Goal: Task Accomplishment & Management: Manage account settings

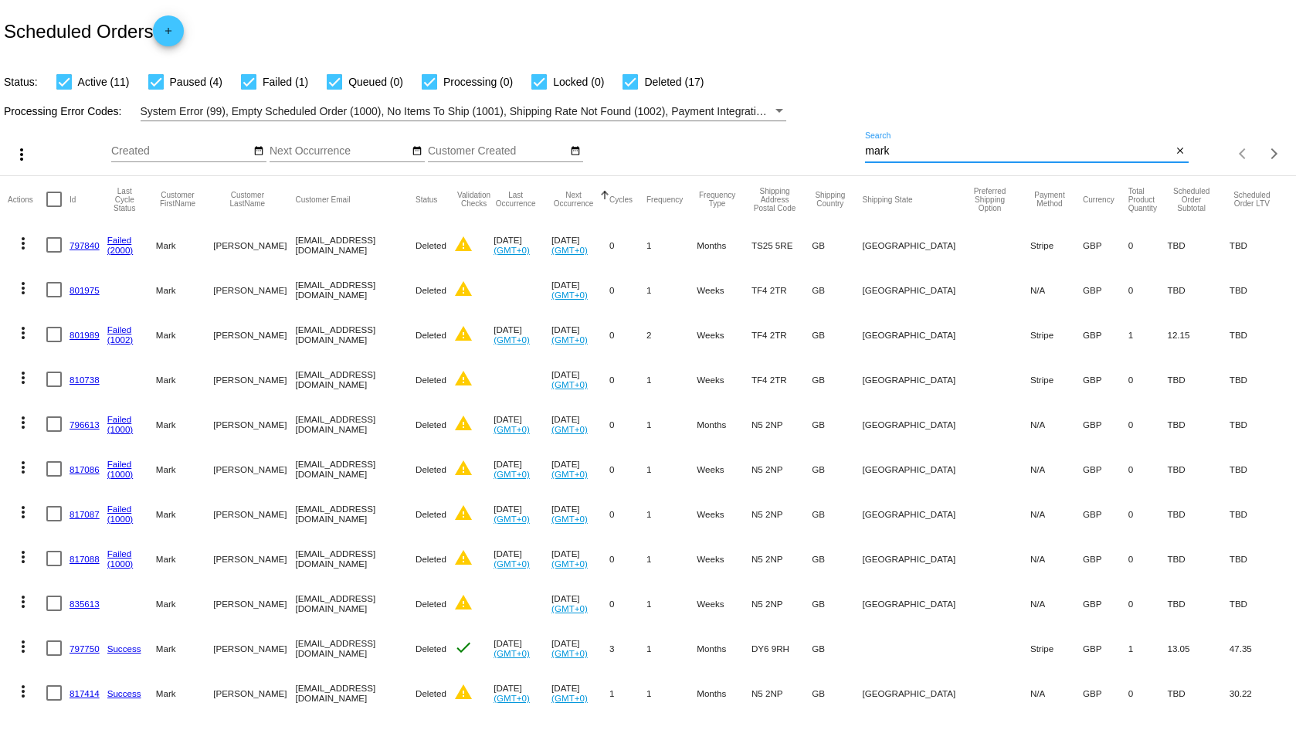
drag, startPoint x: 964, startPoint y: 151, endPoint x: 752, endPoint y: 149, distance: 211.6
click at [752, 149] on div "more_vert Oct Jan Feb Mar [DATE]" at bounding box center [648, 148] width 1296 height 55
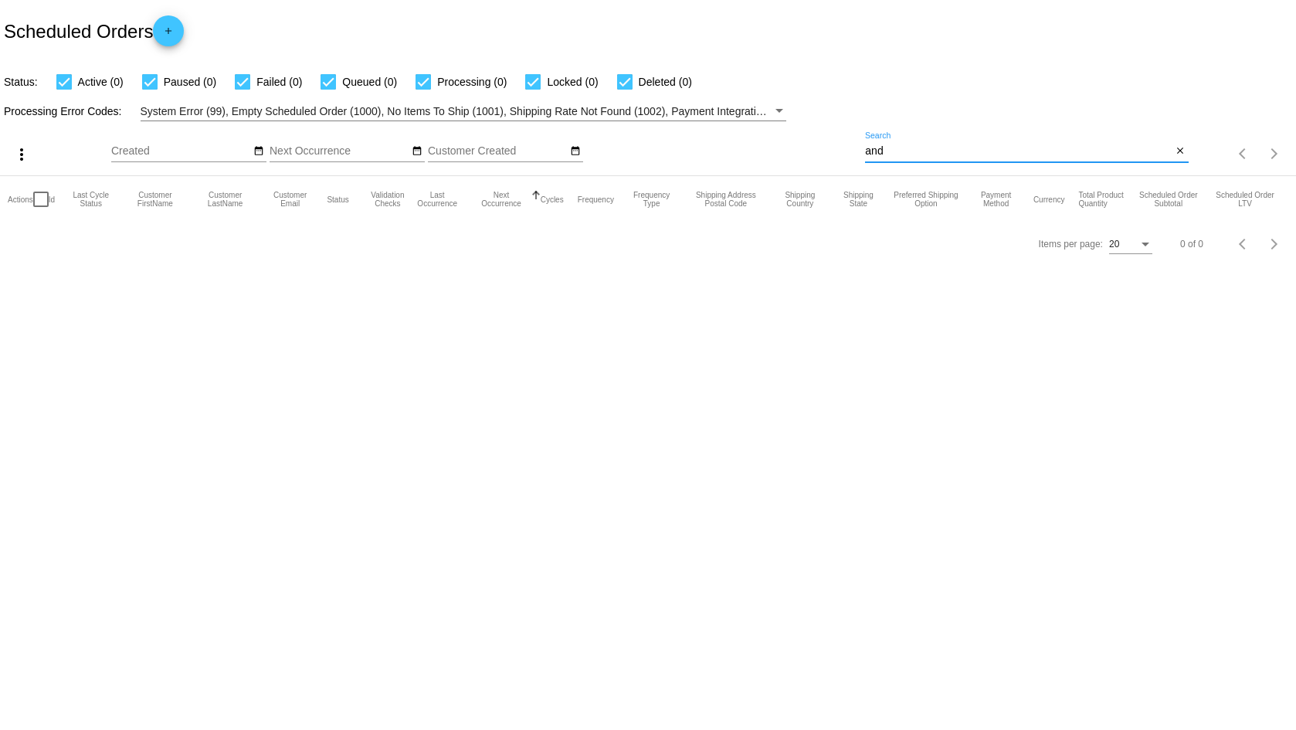
type input "an"
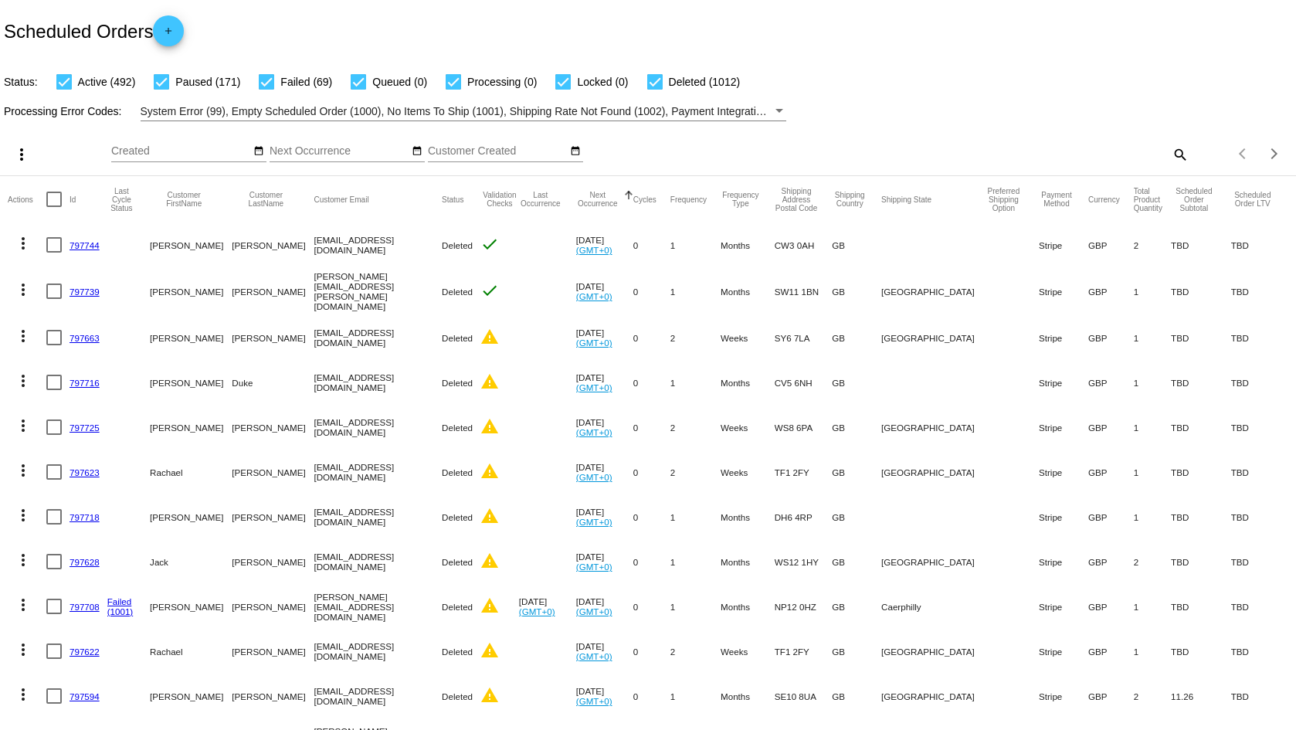
click at [1175, 147] on mat-icon "search" at bounding box center [1179, 154] width 19 height 24
click at [908, 141] on div "Search" at bounding box center [1026, 147] width 323 height 30
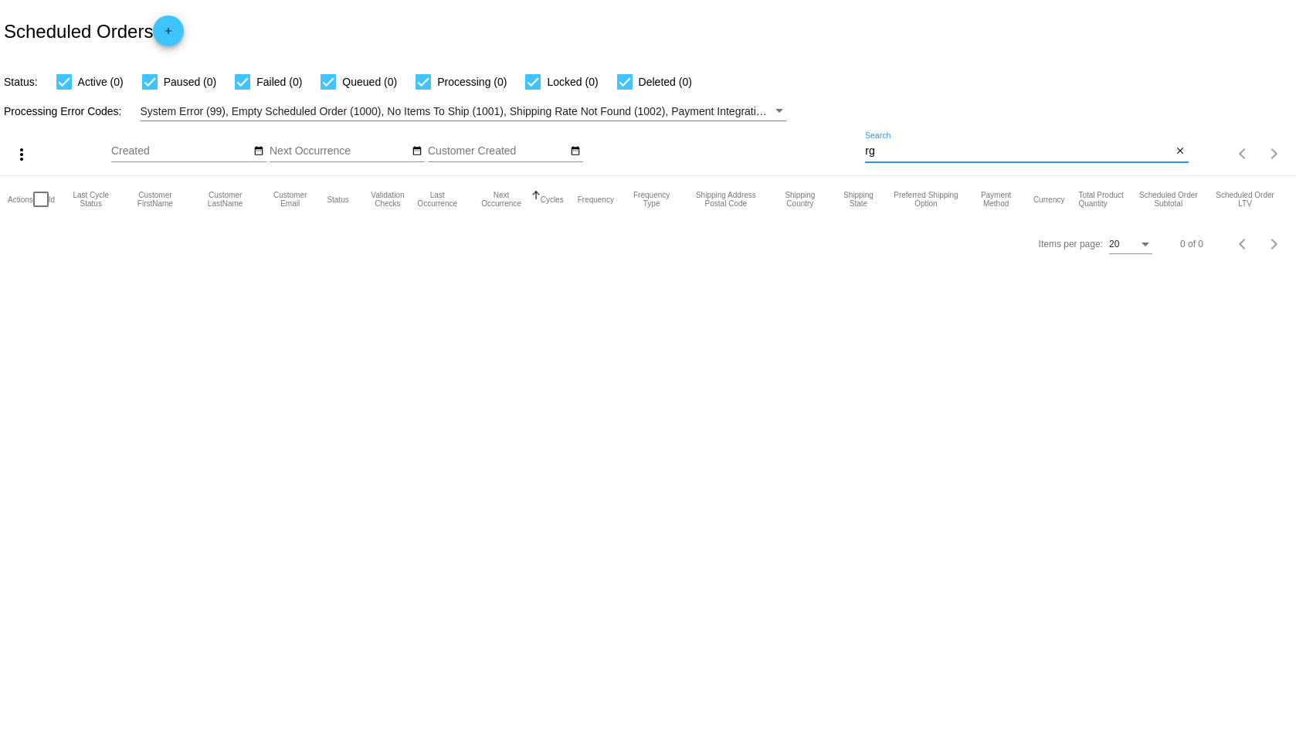
type input "r"
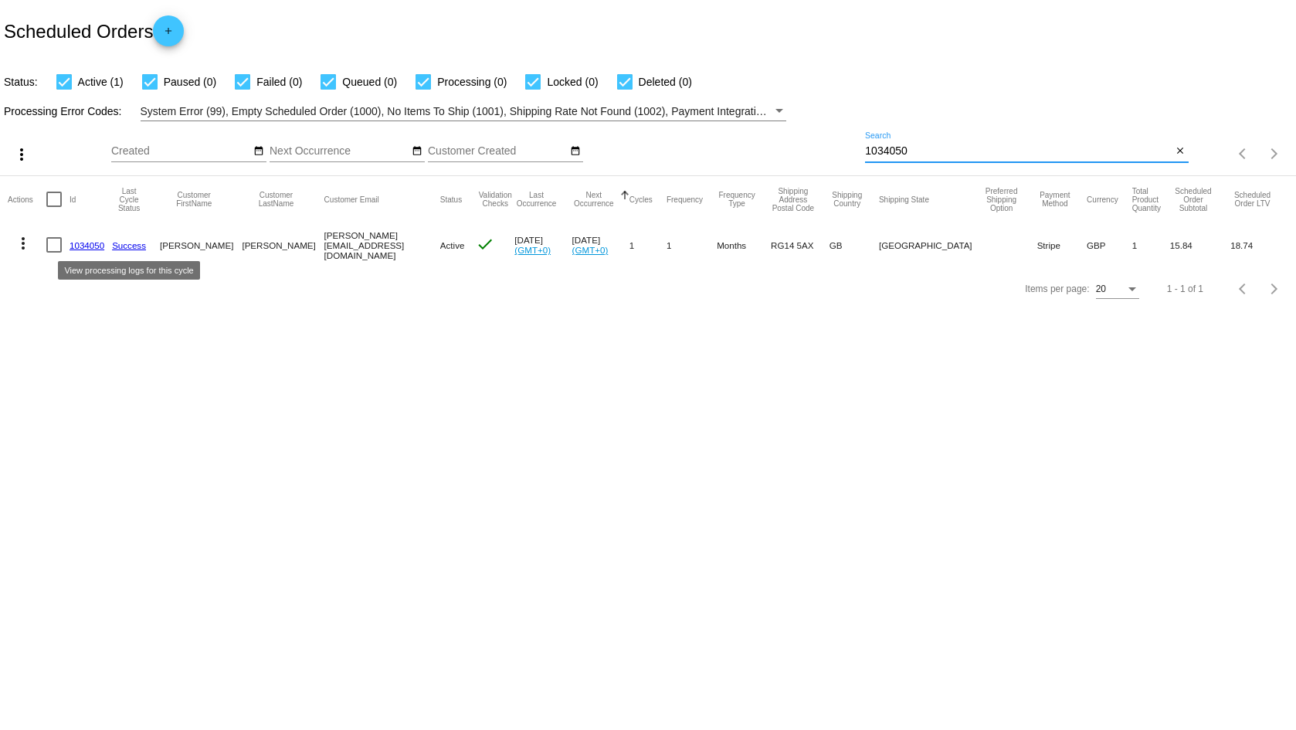
type input "1034050"
click at [131, 241] on link "Success" at bounding box center [129, 245] width 34 height 10
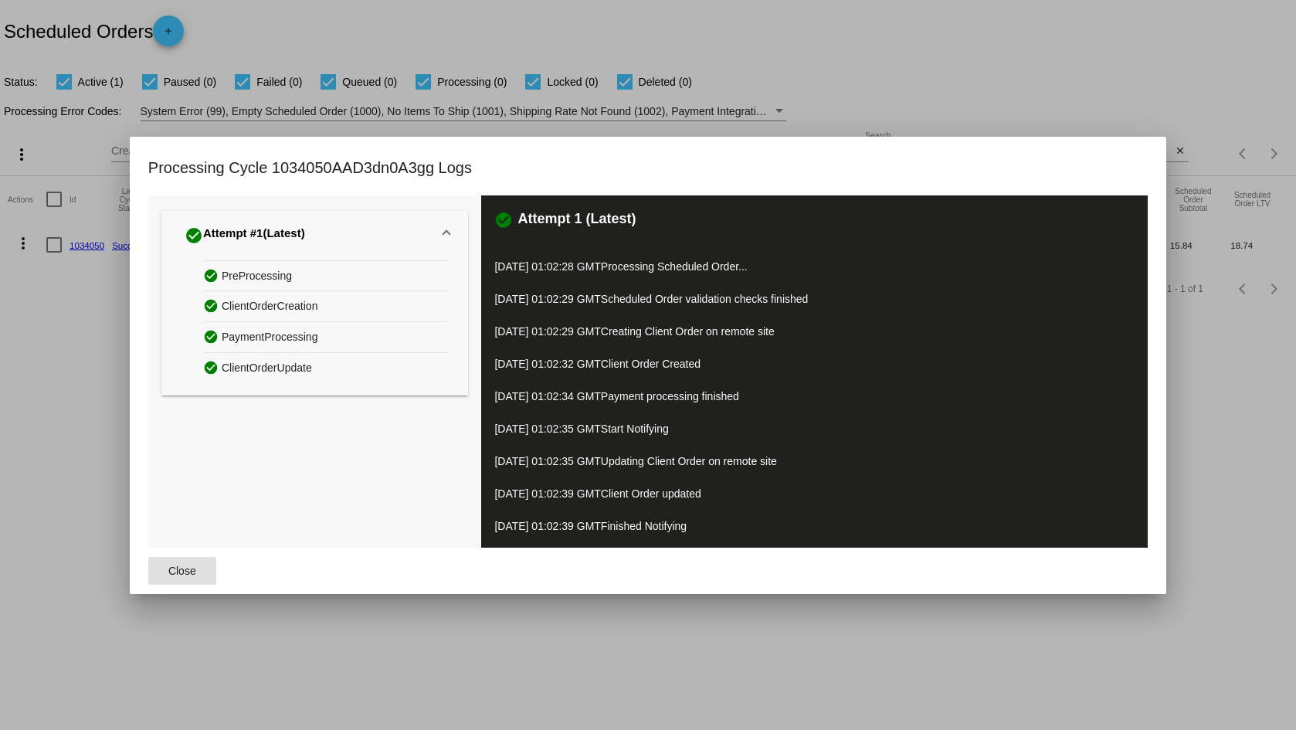
click at [196, 572] on button "Close" at bounding box center [182, 571] width 68 height 28
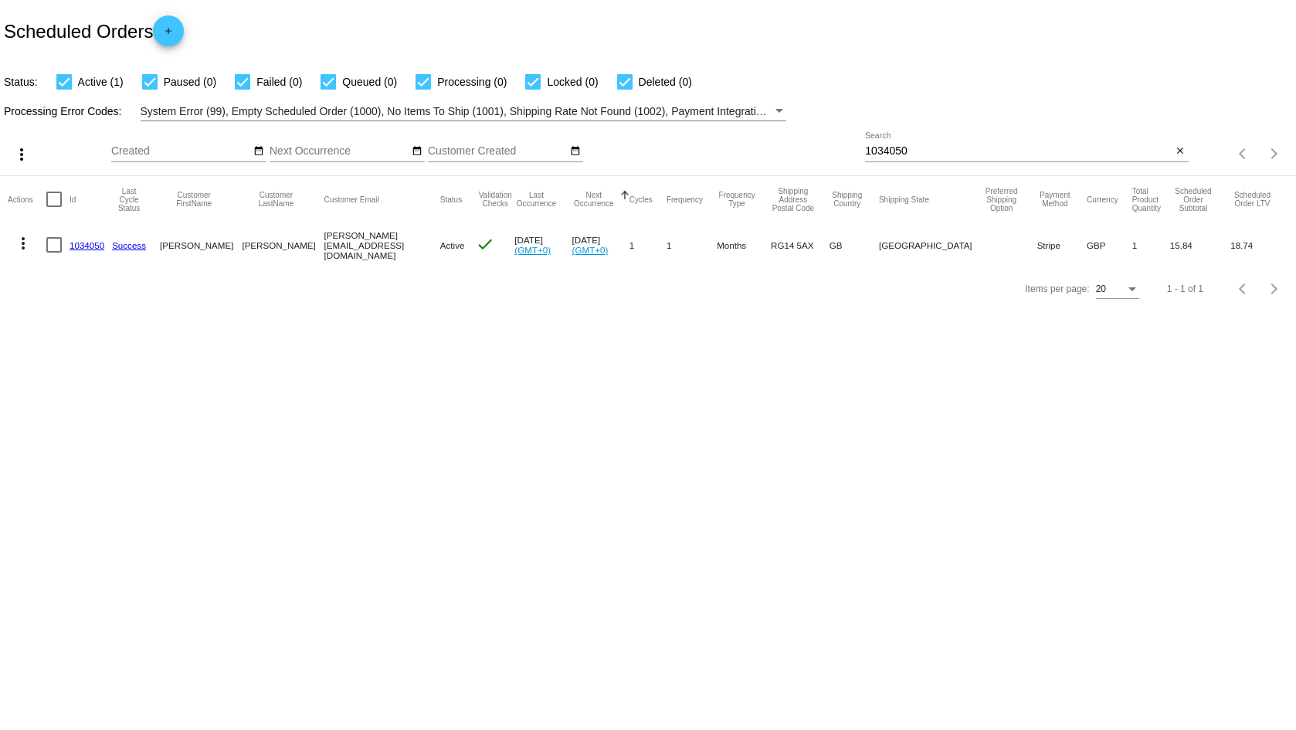
click at [85, 249] on link "1034050" at bounding box center [86, 245] width 35 height 10
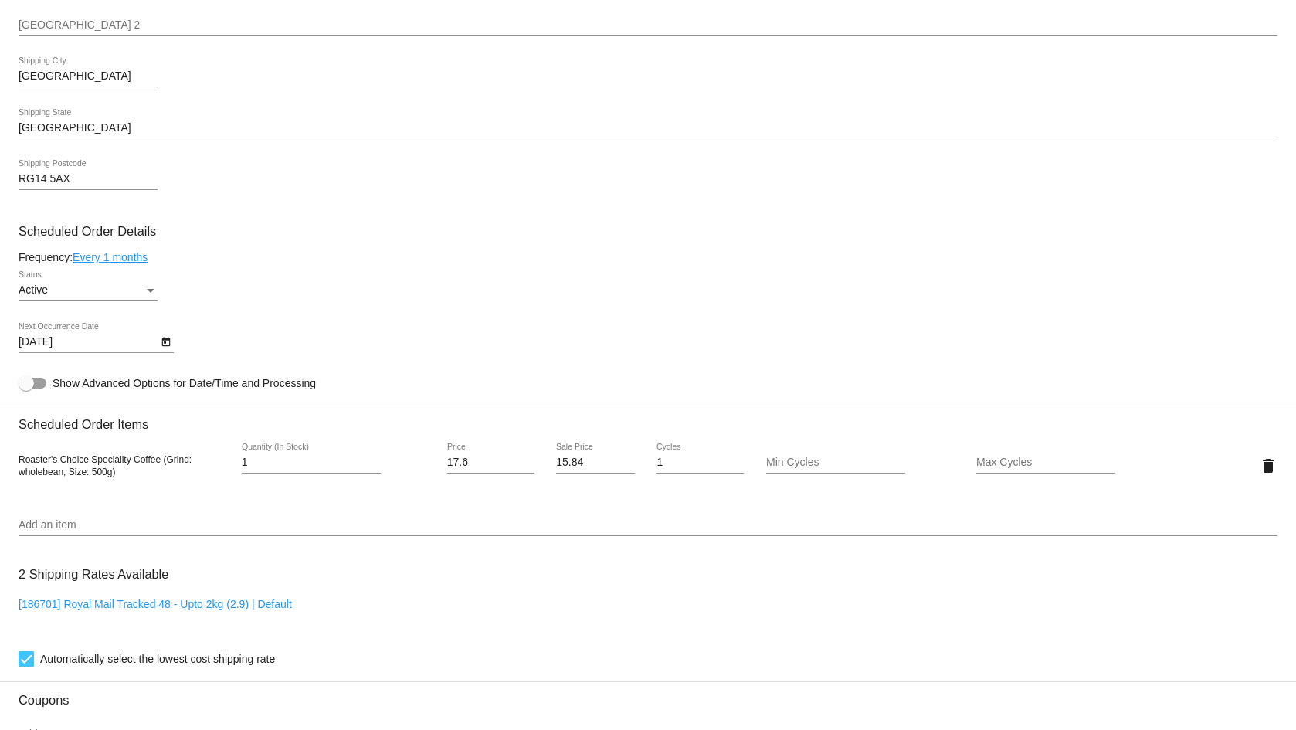
scroll to position [618, 0]
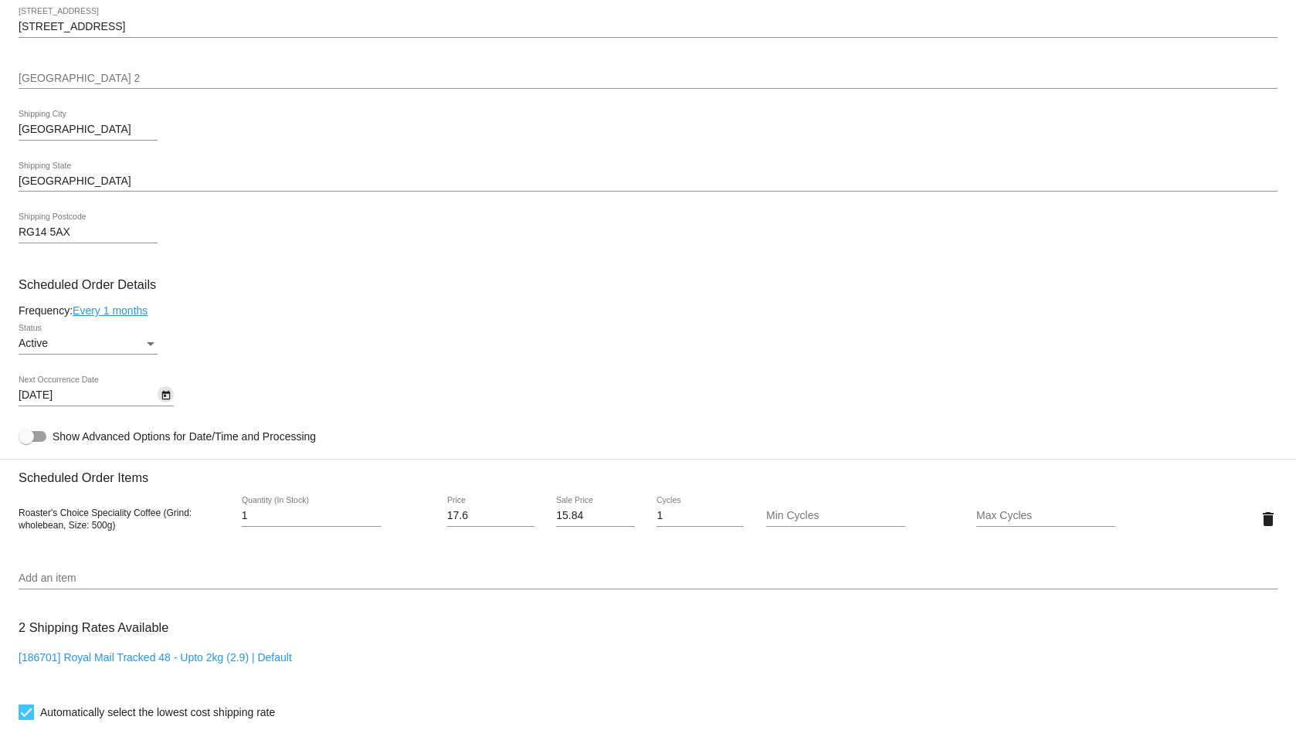
click at [161, 394] on icon "Open calendar" at bounding box center [166, 395] width 11 height 19
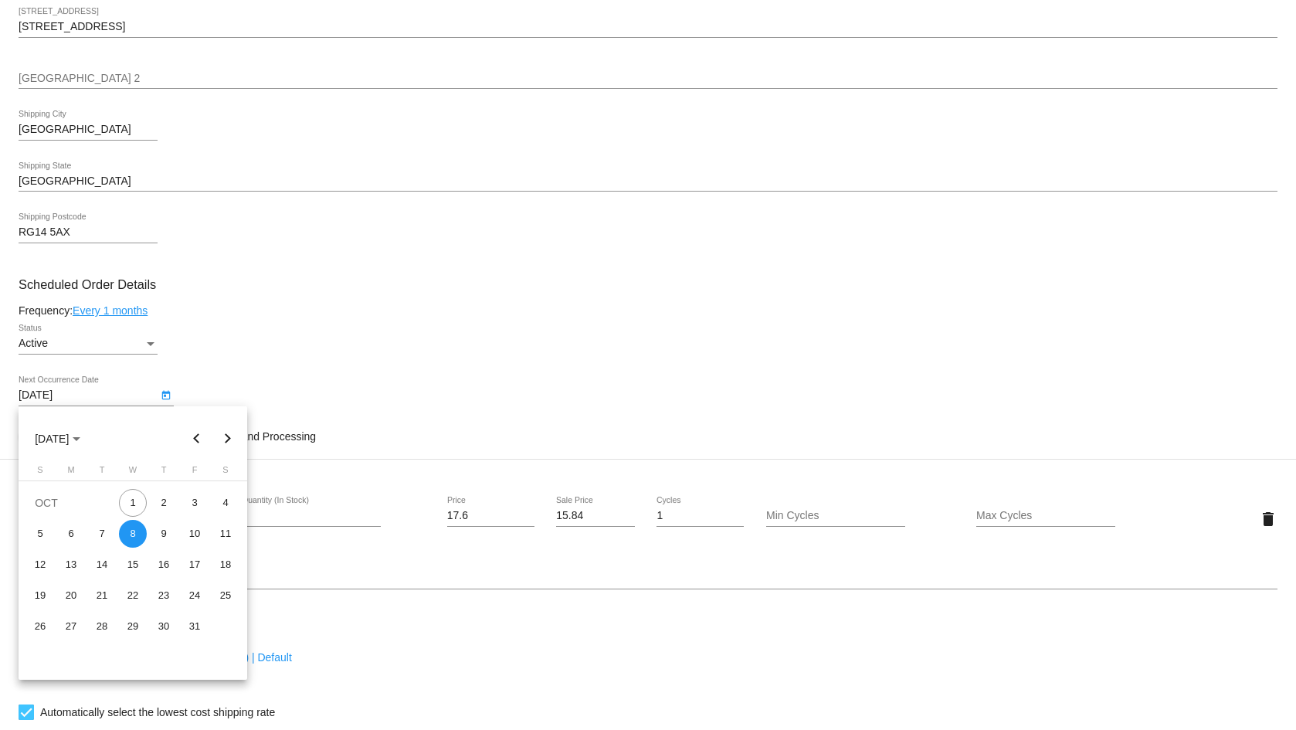
click at [463, 324] on div at bounding box center [648, 365] width 1296 height 730
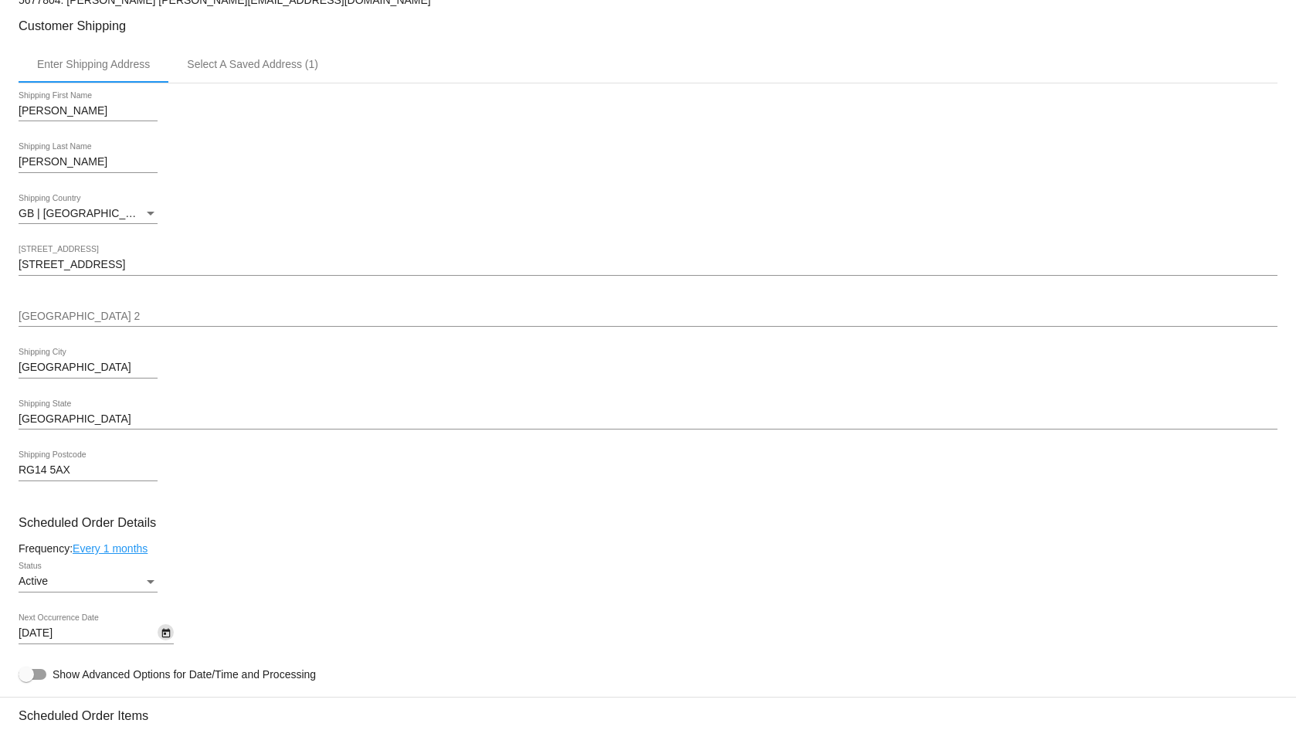
scroll to position [370, 0]
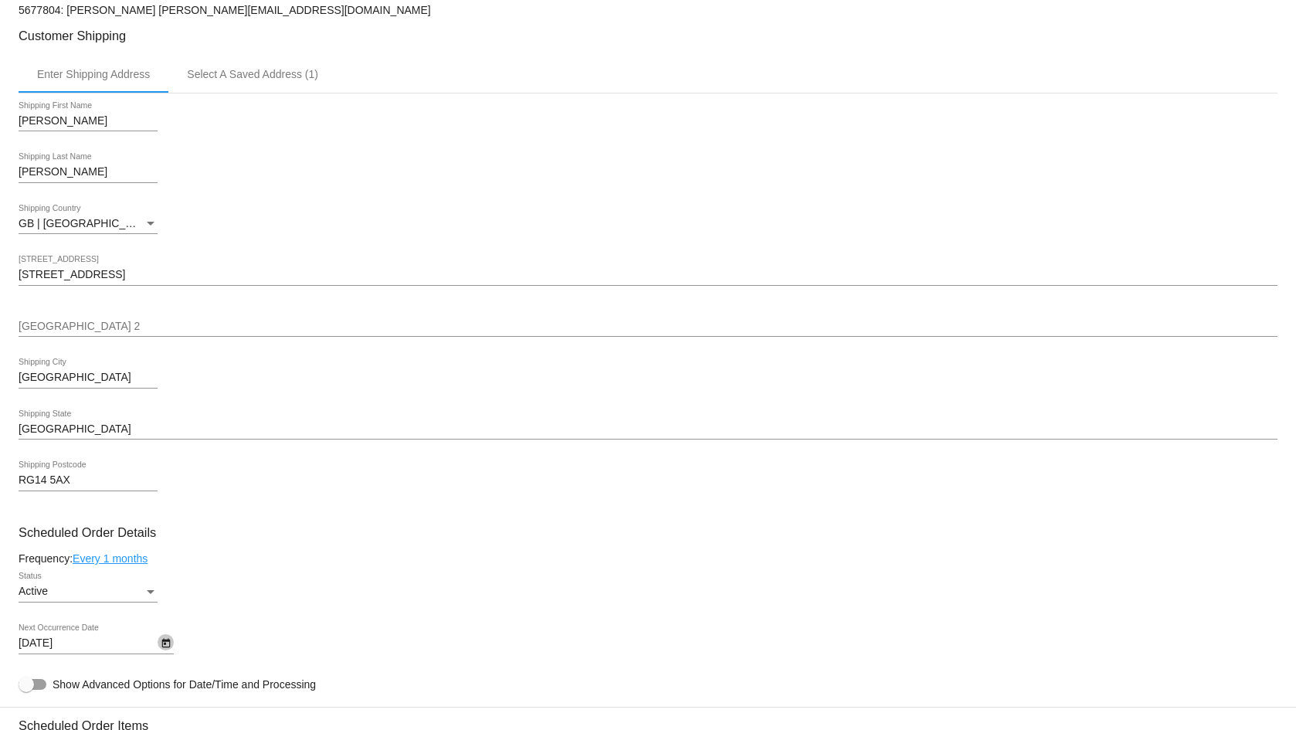
click at [167, 642] on icon "Open calendar" at bounding box center [166, 643] width 11 height 19
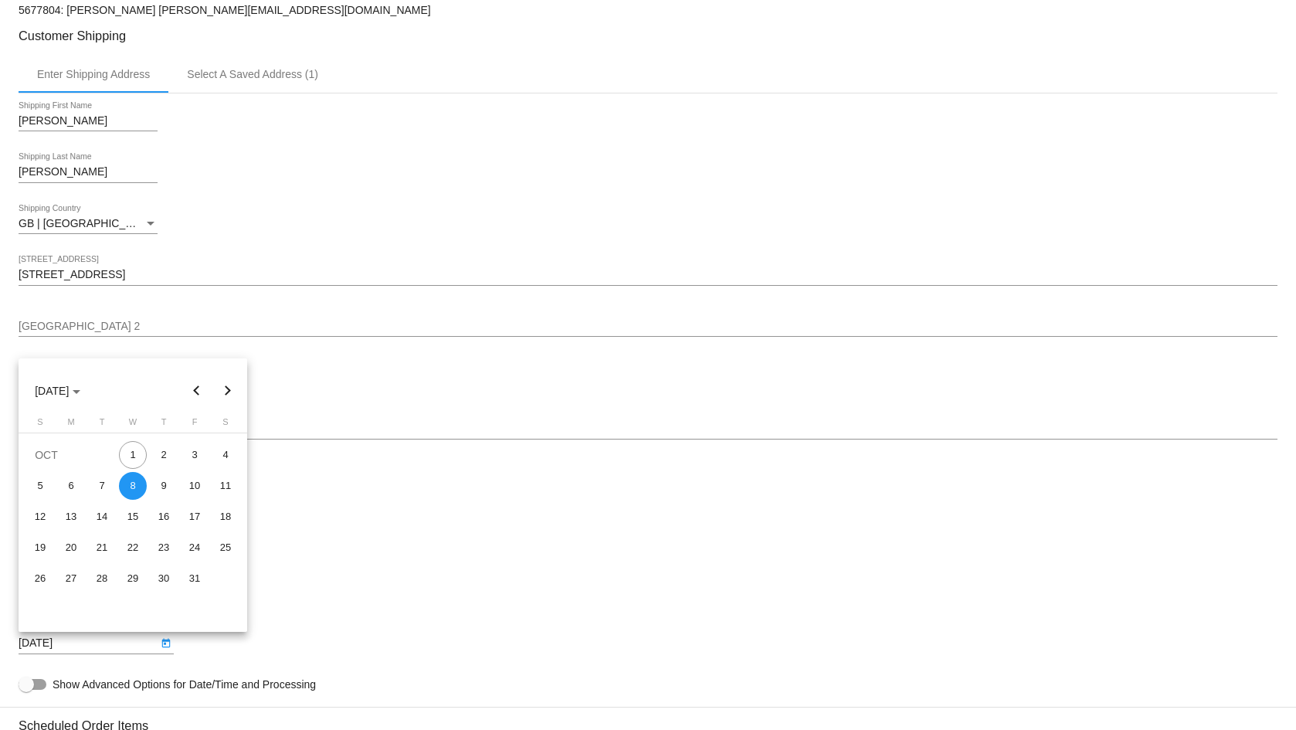
click at [232, 395] on button "Next month" at bounding box center [227, 390] width 31 height 31
click at [226, 452] on div "1" at bounding box center [226, 455] width 28 height 28
type input "[DATE]"
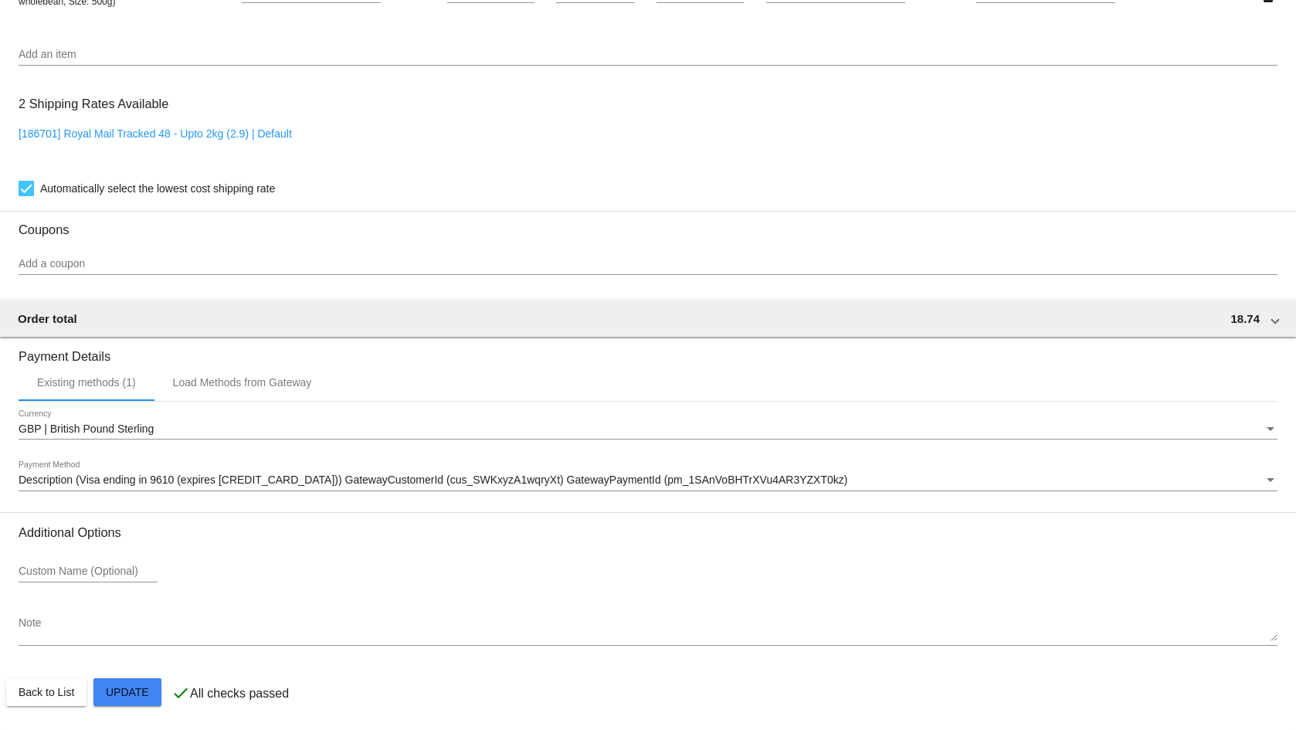
scroll to position [1142, 0]
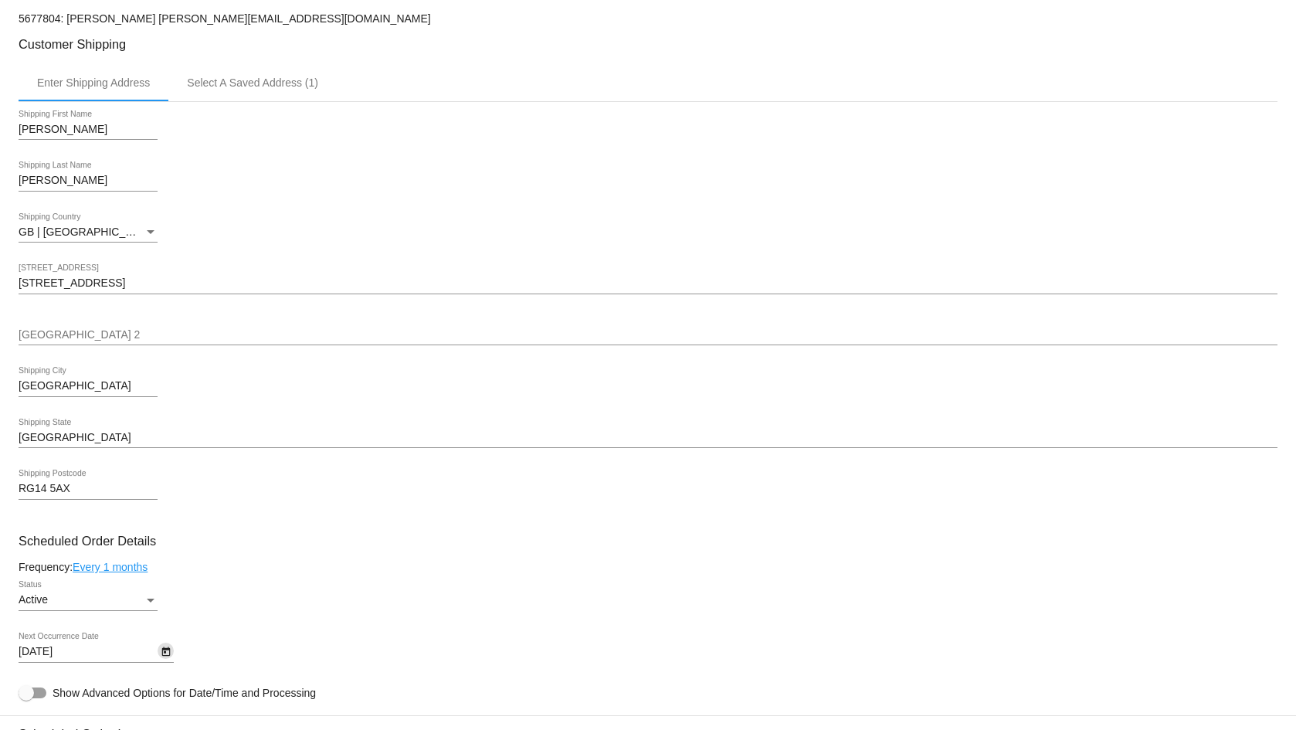
scroll to position [386, 0]
